Goal: Obtain resource: Download file/media

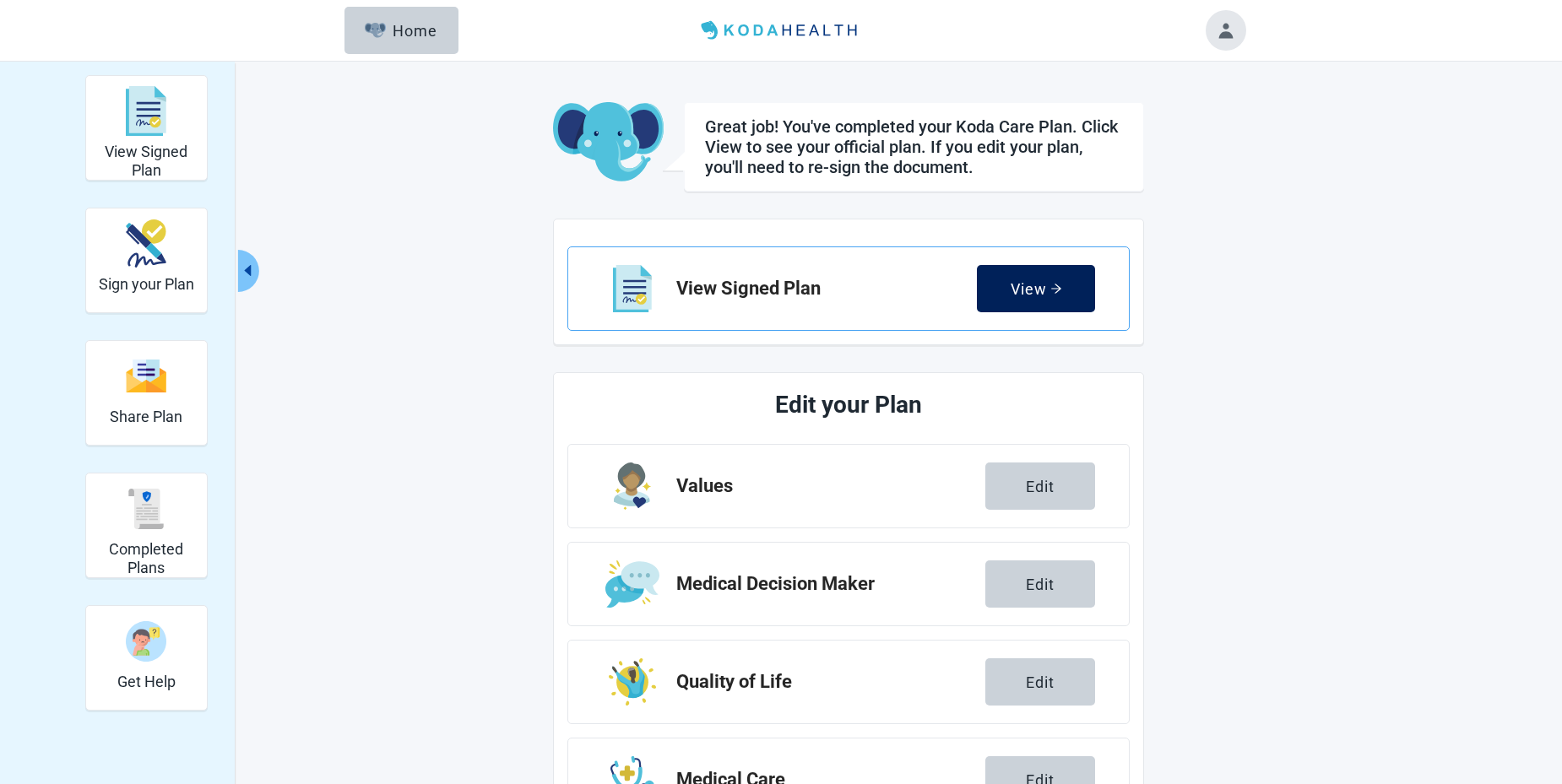
click at [1031, 292] on div "View" at bounding box center [1036, 289] width 52 height 17
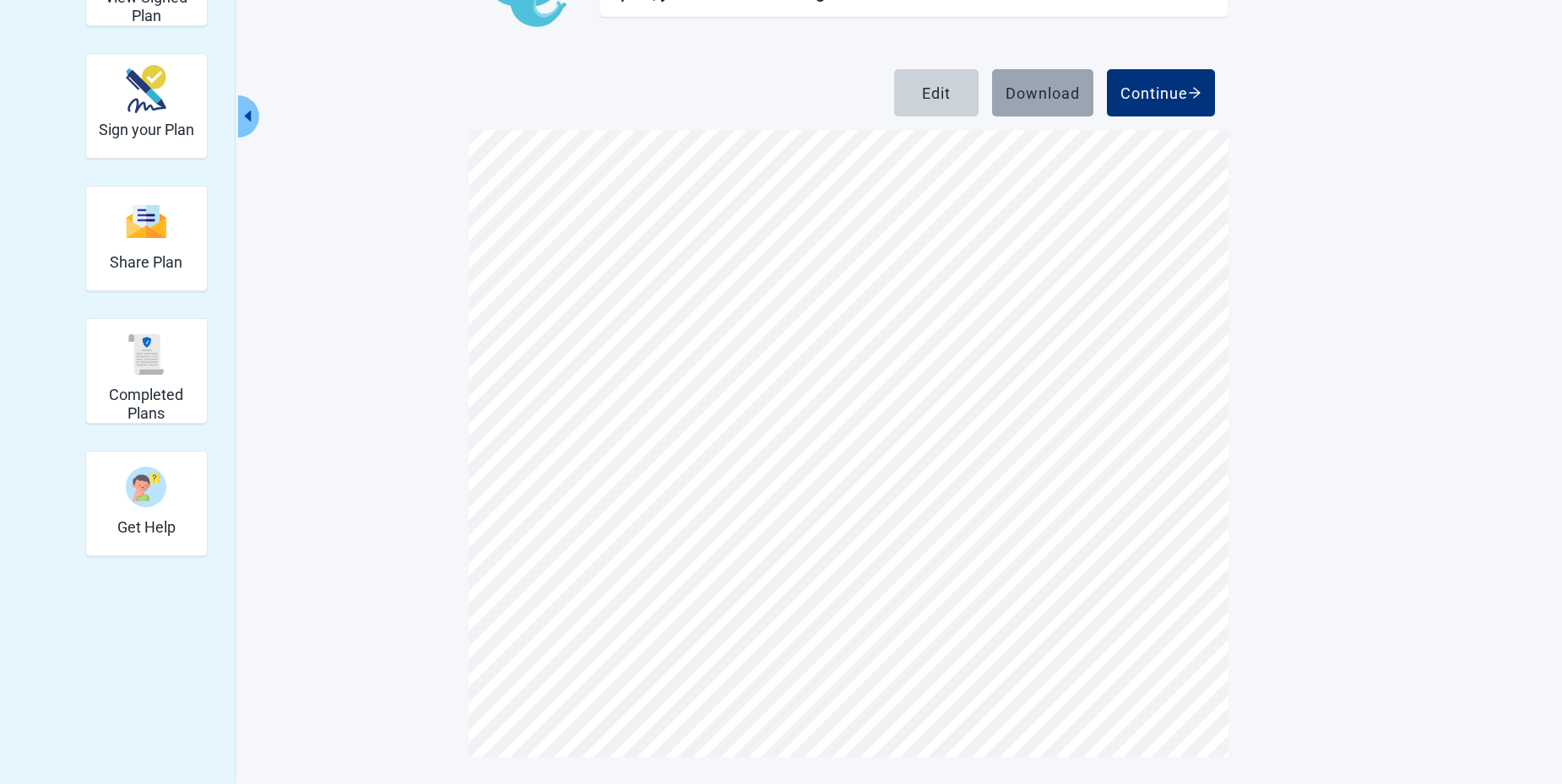
click at [1038, 95] on div "Download" at bounding box center [1042, 93] width 74 height 17
click at [1144, 97] on div "Continue" at bounding box center [1160, 93] width 81 height 17
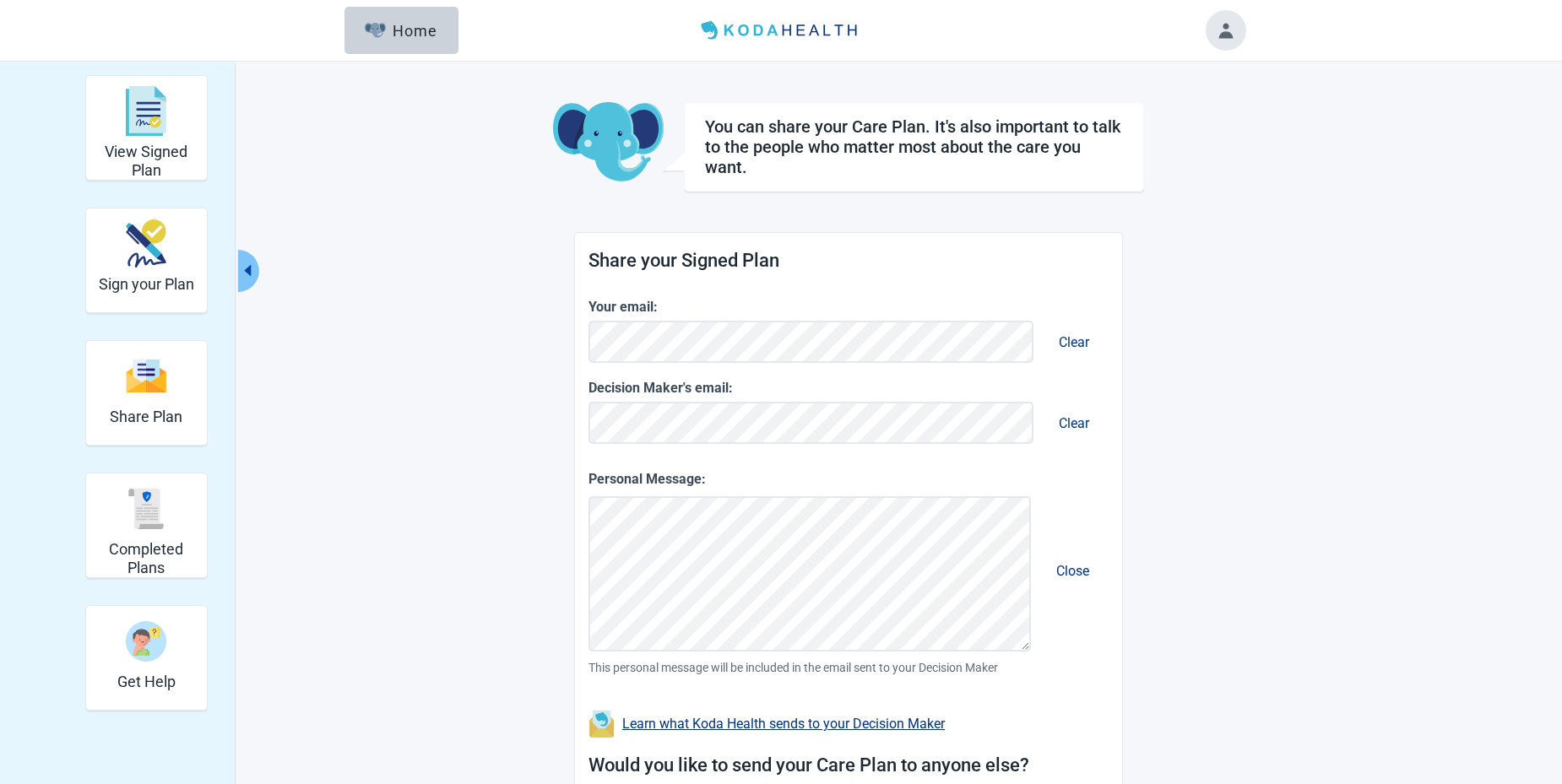
click at [1221, 35] on button "Toggle account menu" at bounding box center [1225, 30] width 40 height 40
click at [414, 35] on div "Home" at bounding box center [401, 30] width 72 height 17
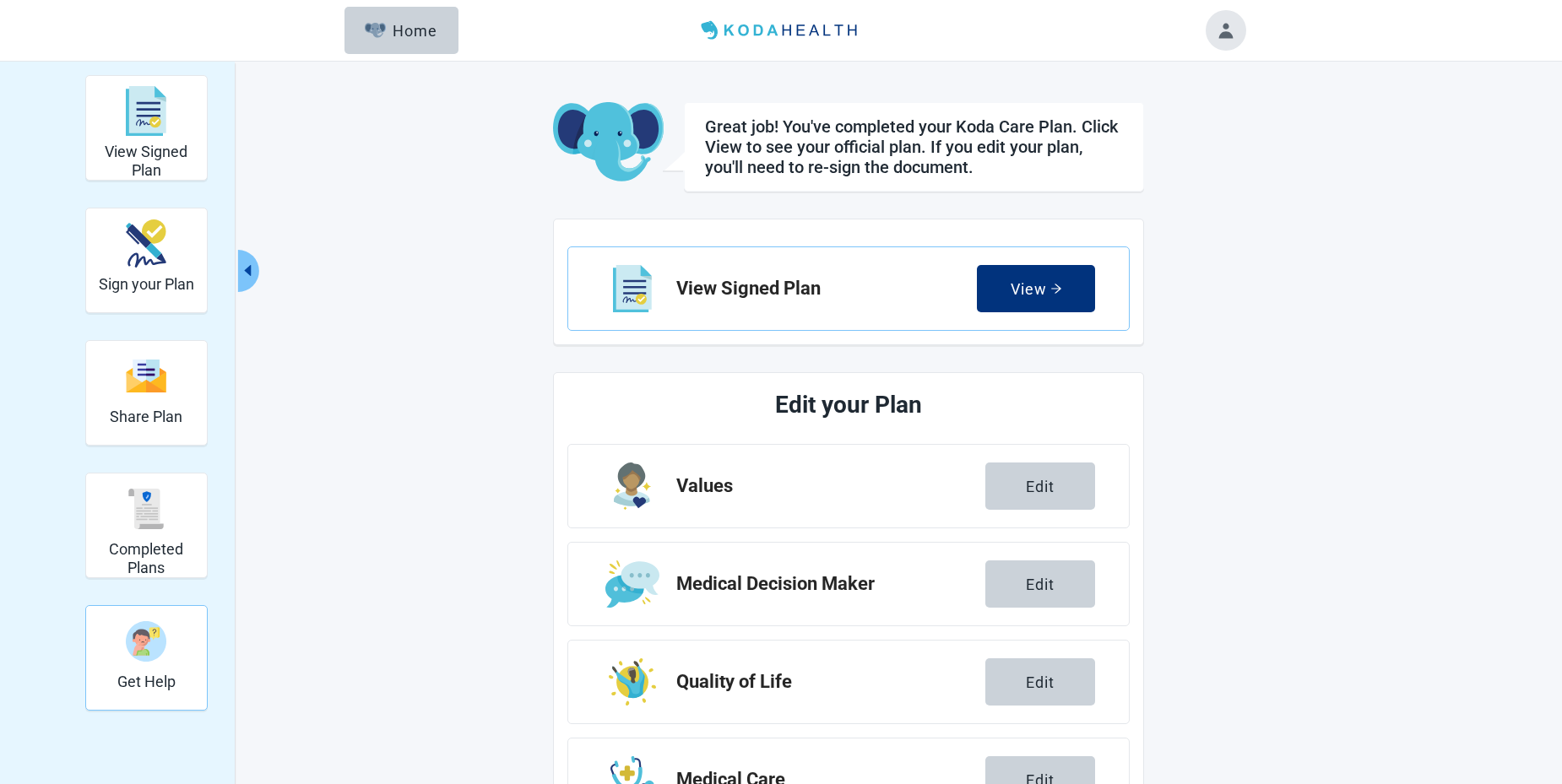
click at [151, 645] on img "Get Help" at bounding box center [145, 641] width 40 height 40
